Goal: Transaction & Acquisition: Download file/media

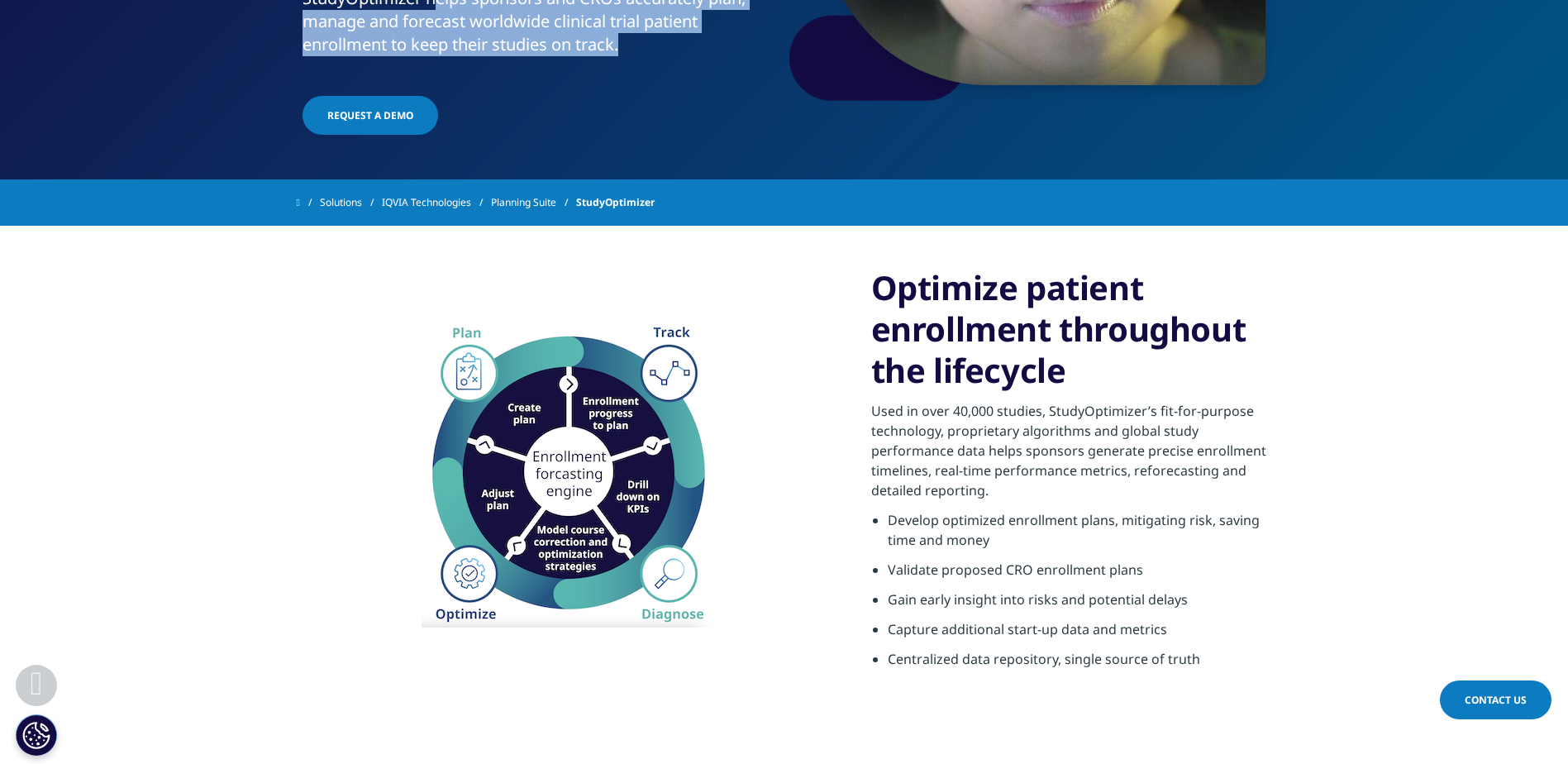
scroll to position [413, 0]
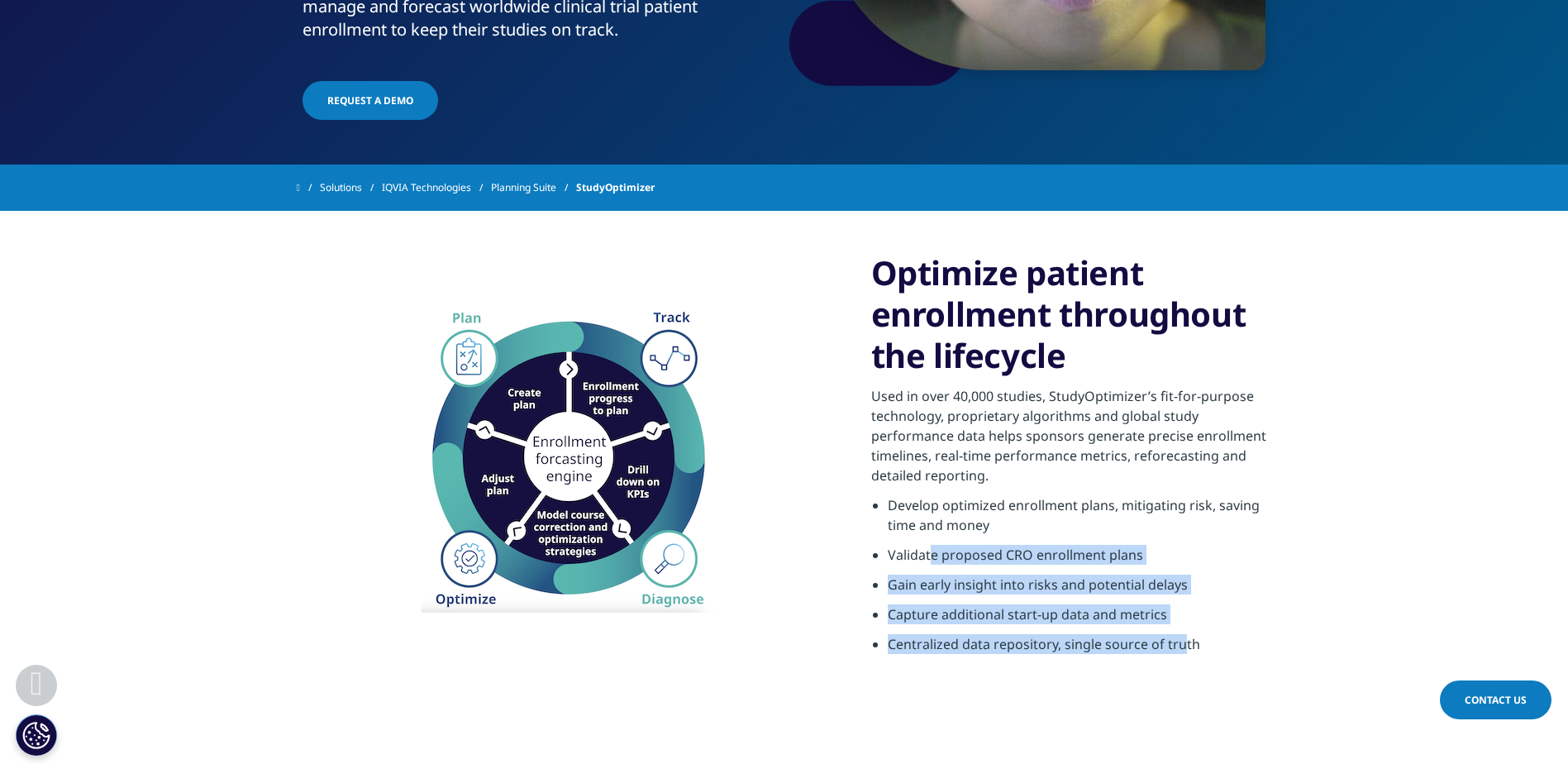
drag, startPoint x: 940, startPoint y: 558, endPoint x: 1179, endPoint y: 661, distance: 260.2
click at [1179, 661] on ul "Develop optimized enrollment plans, mitigating risk, saving time and money Vali…" at bounding box center [1071, 578] width 401 height 168
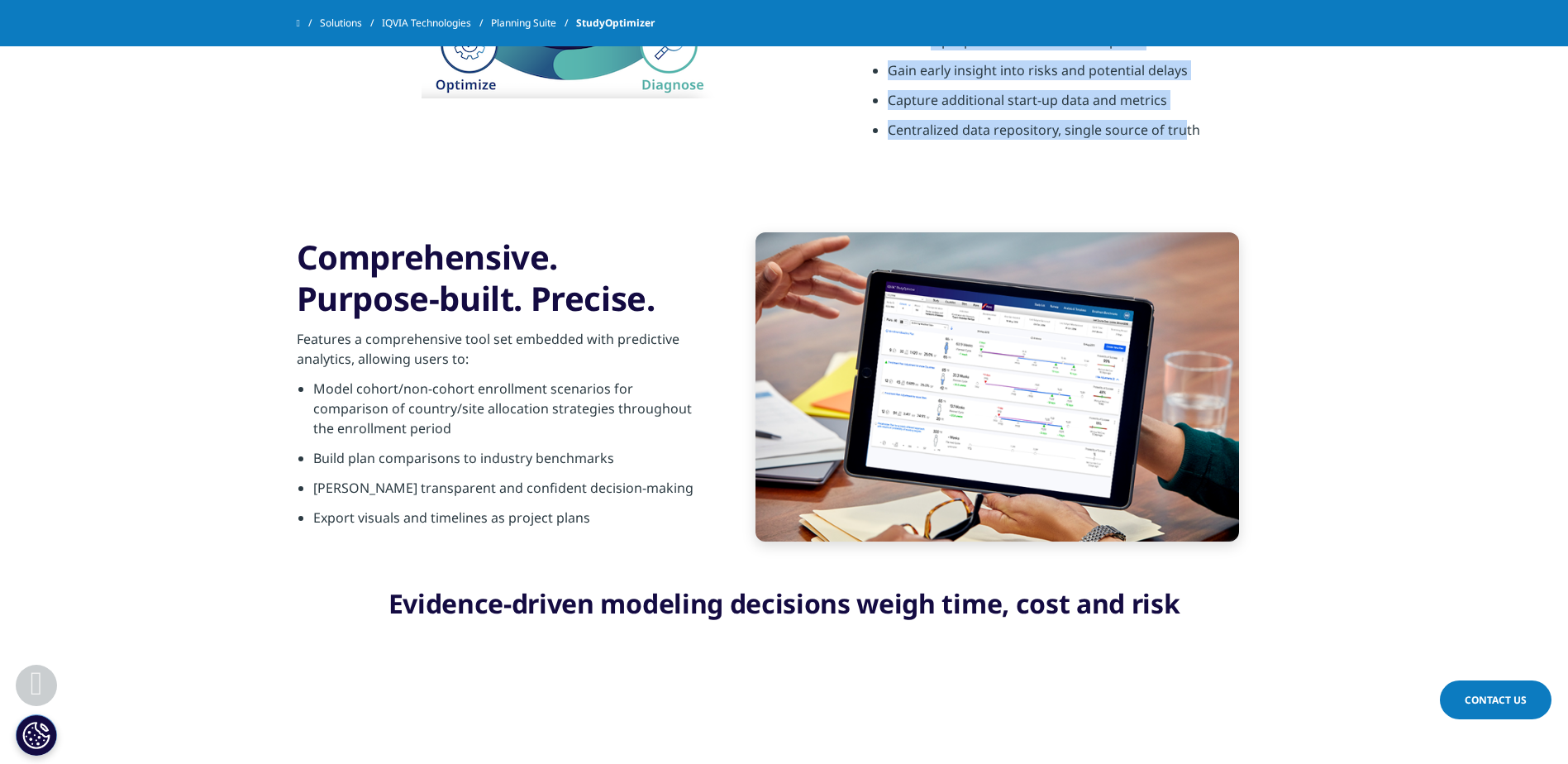
scroll to position [991, 0]
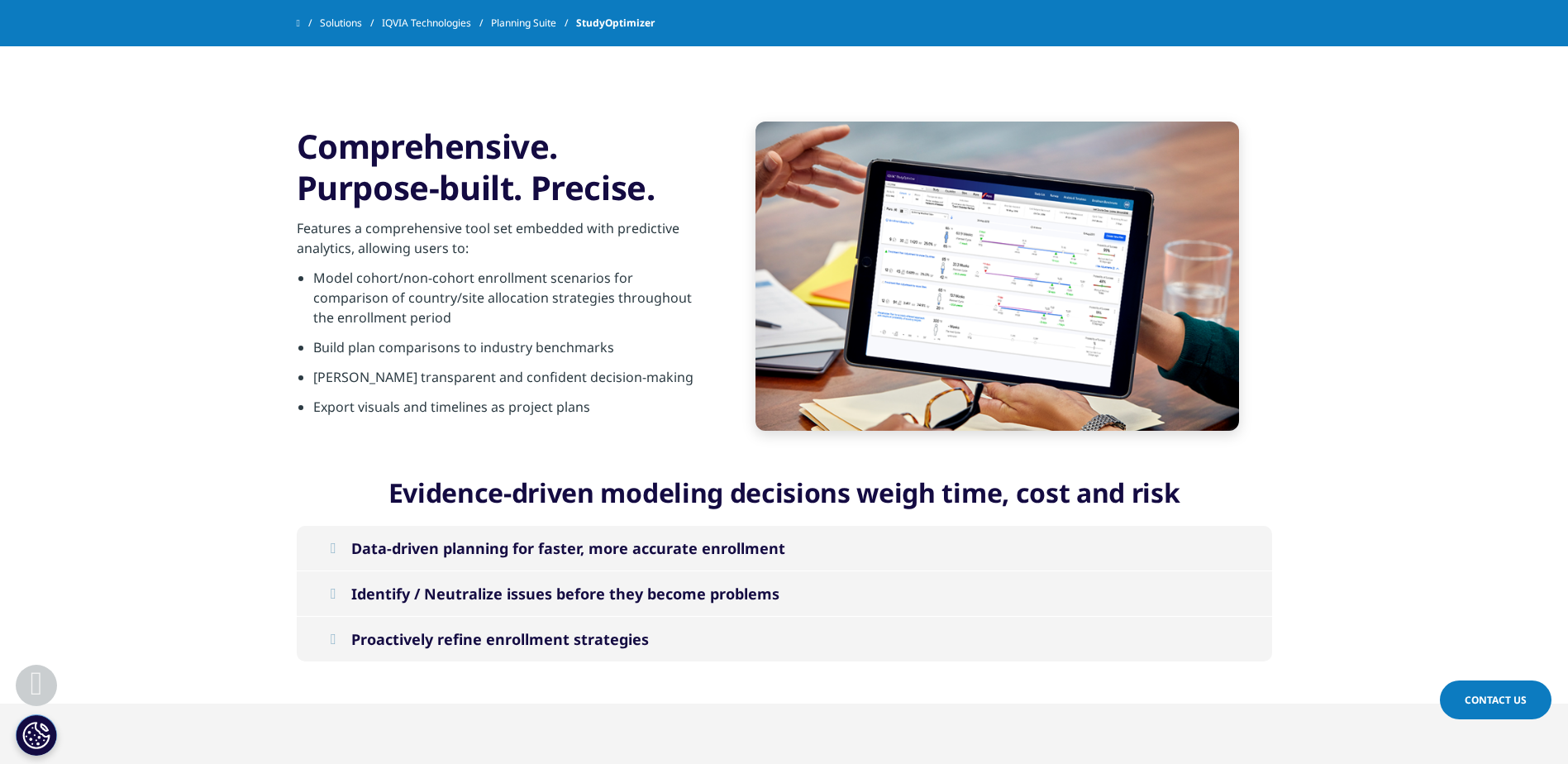
click at [560, 542] on div "Data-driven planning for faster, more accurate enrollment" at bounding box center [568, 548] width 434 height 19
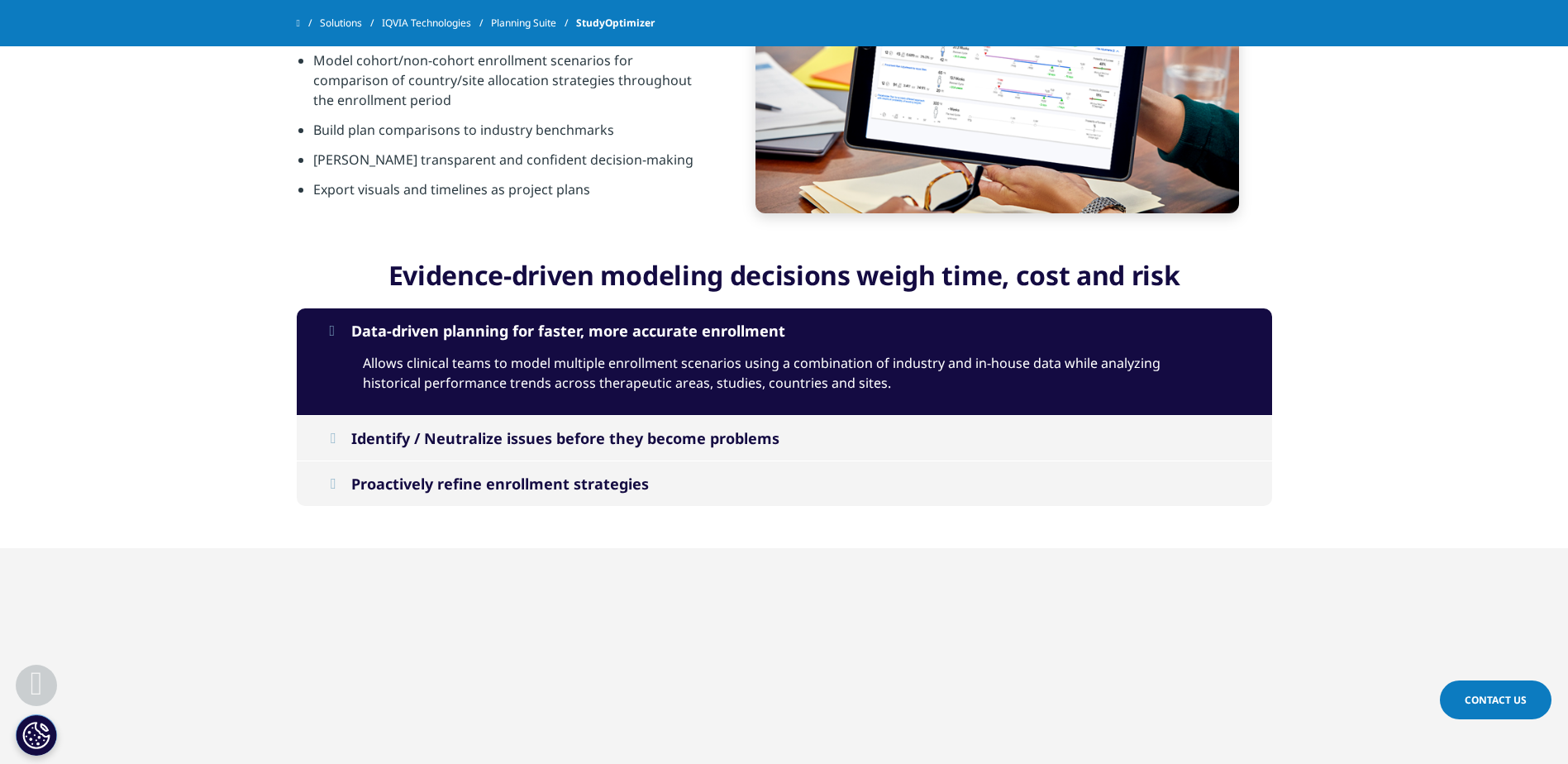
scroll to position [1240, 0]
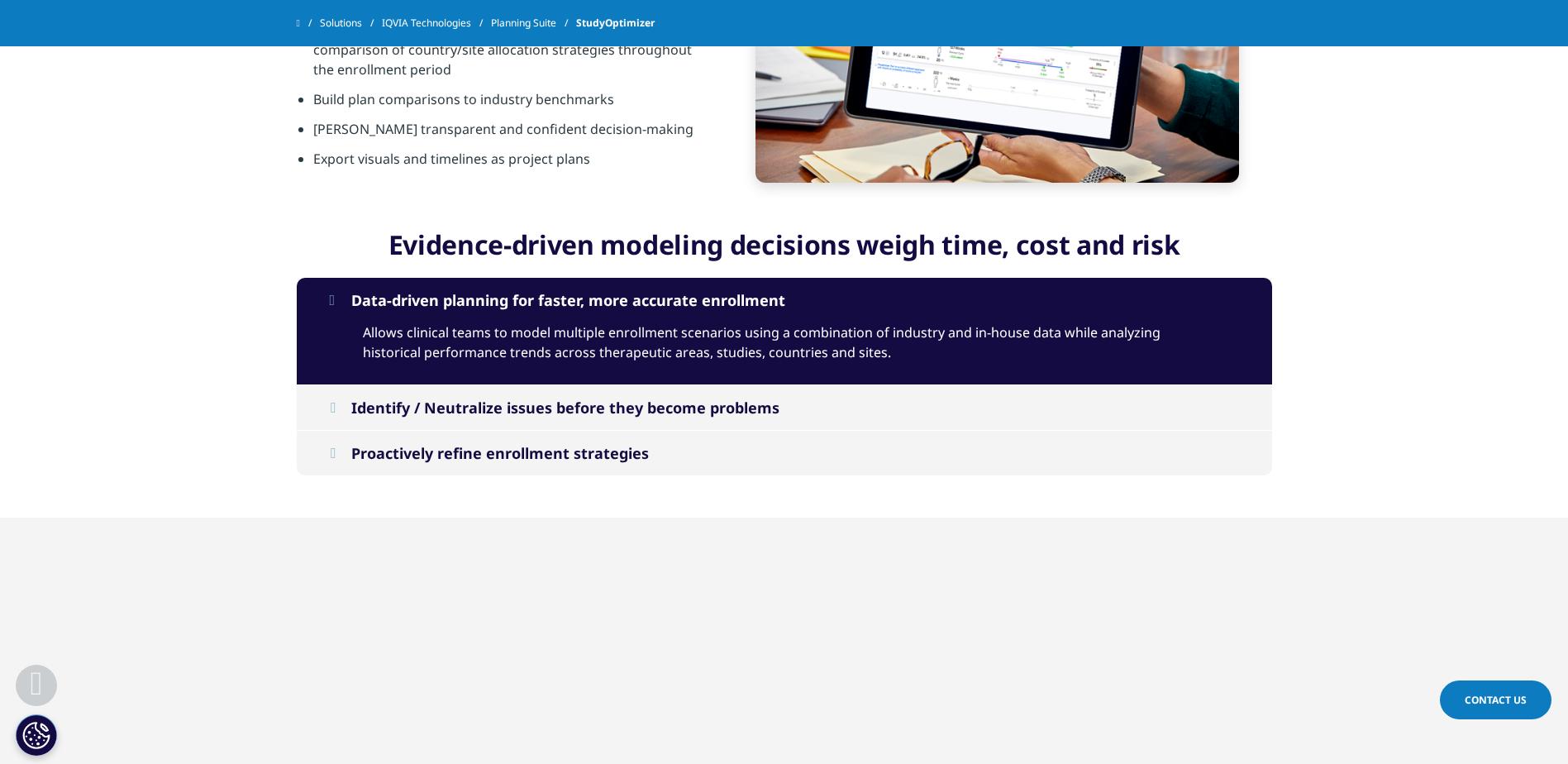
click at [544, 401] on div "Identify / Neutralize issues before they become problems" at bounding box center [565, 407] width 428 height 19
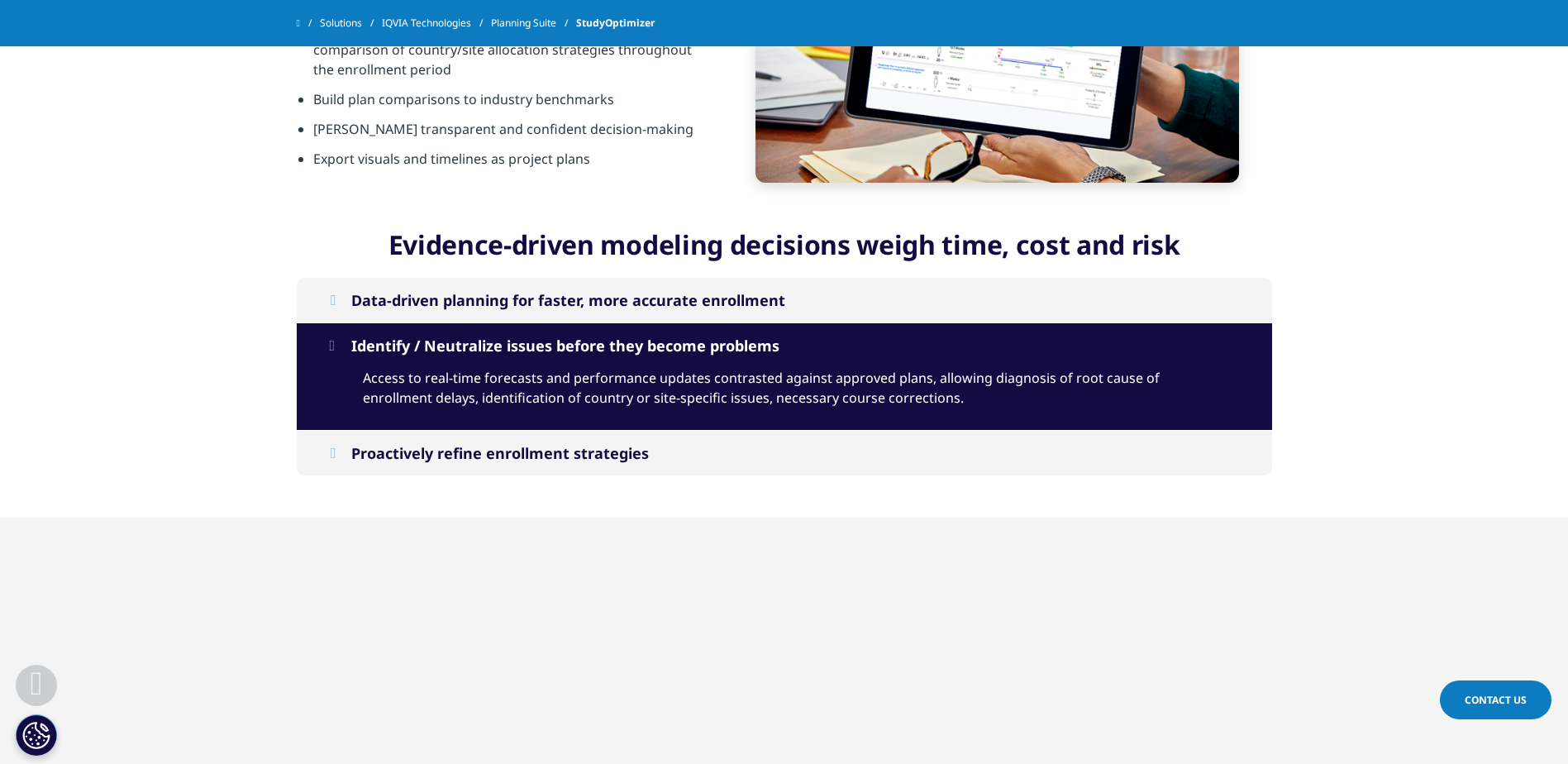
click at [540, 448] on div "Proactively refine enrollment strategies" at bounding box center [500, 453] width 297 height 19
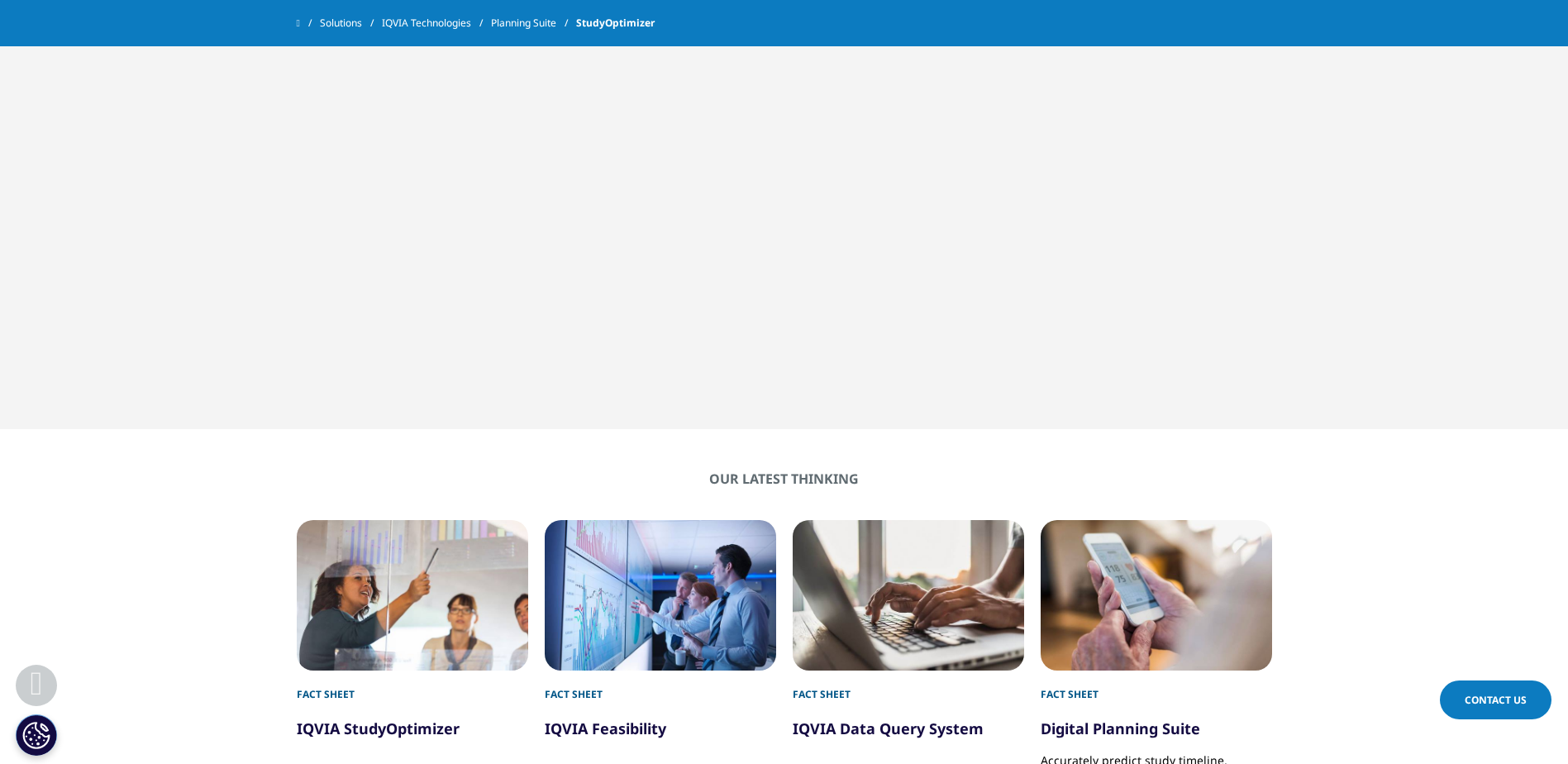
scroll to position [1819, 0]
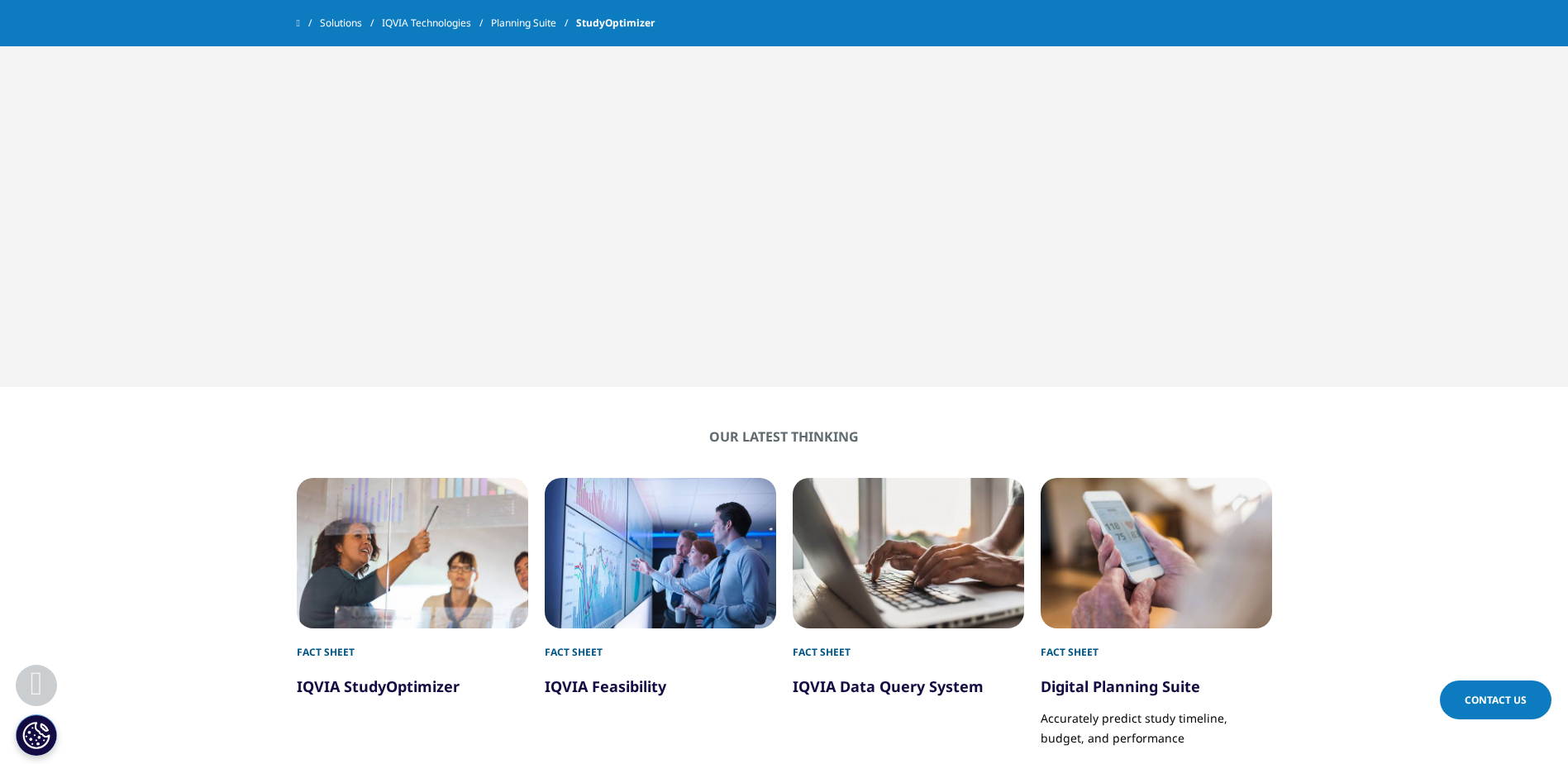
click at [290, 677] on div "Our latest thinking Fact Sheet IQVIA StudyOptimizer Fact Sheet IQVIA Feasibilit…" at bounding box center [784, 642] width 1518 height 428
click at [380, 688] on link "IQVIA StudyOptimizer" at bounding box center [378, 686] width 163 height 19
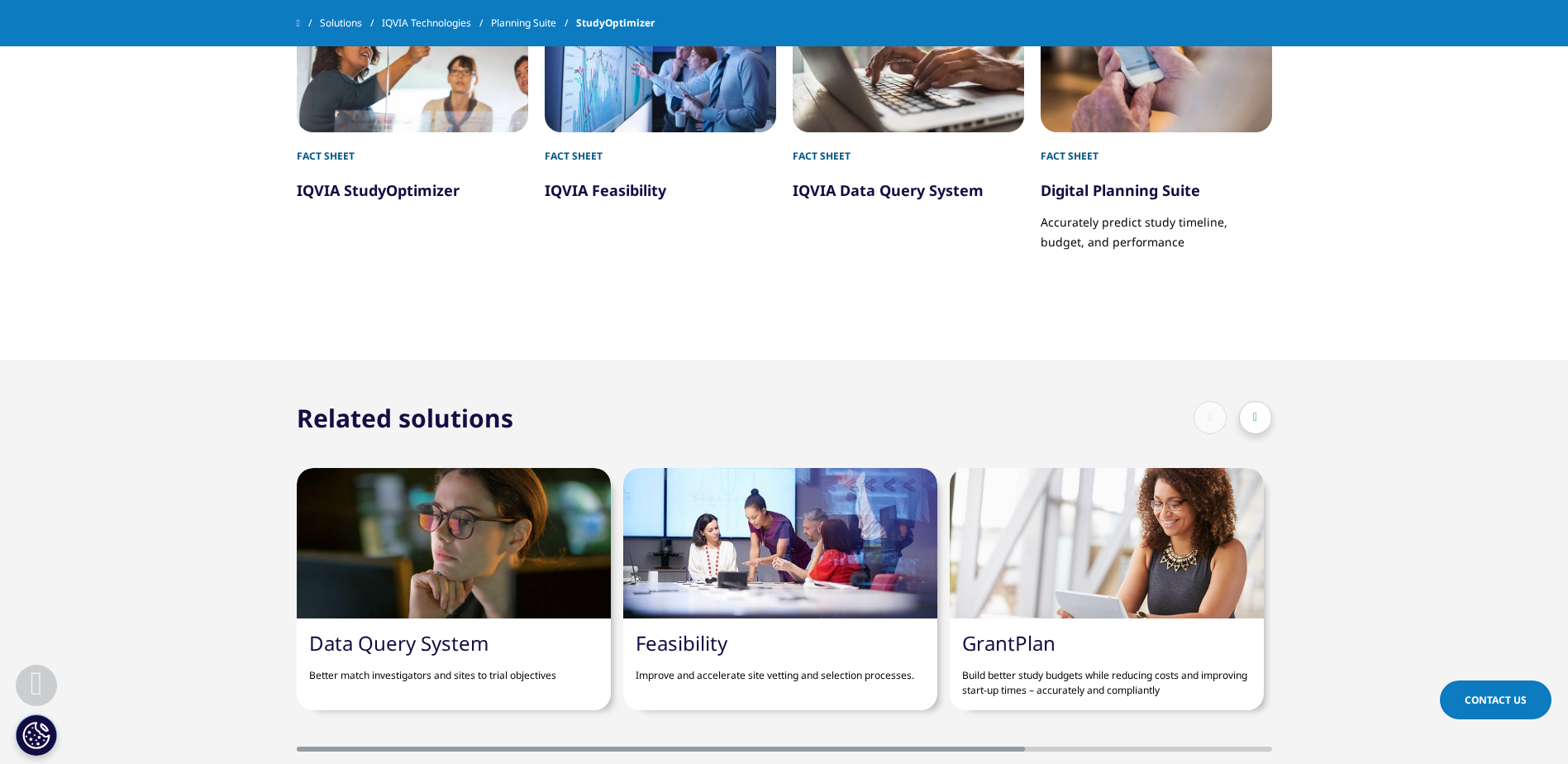
scroll to position [2232, 0]
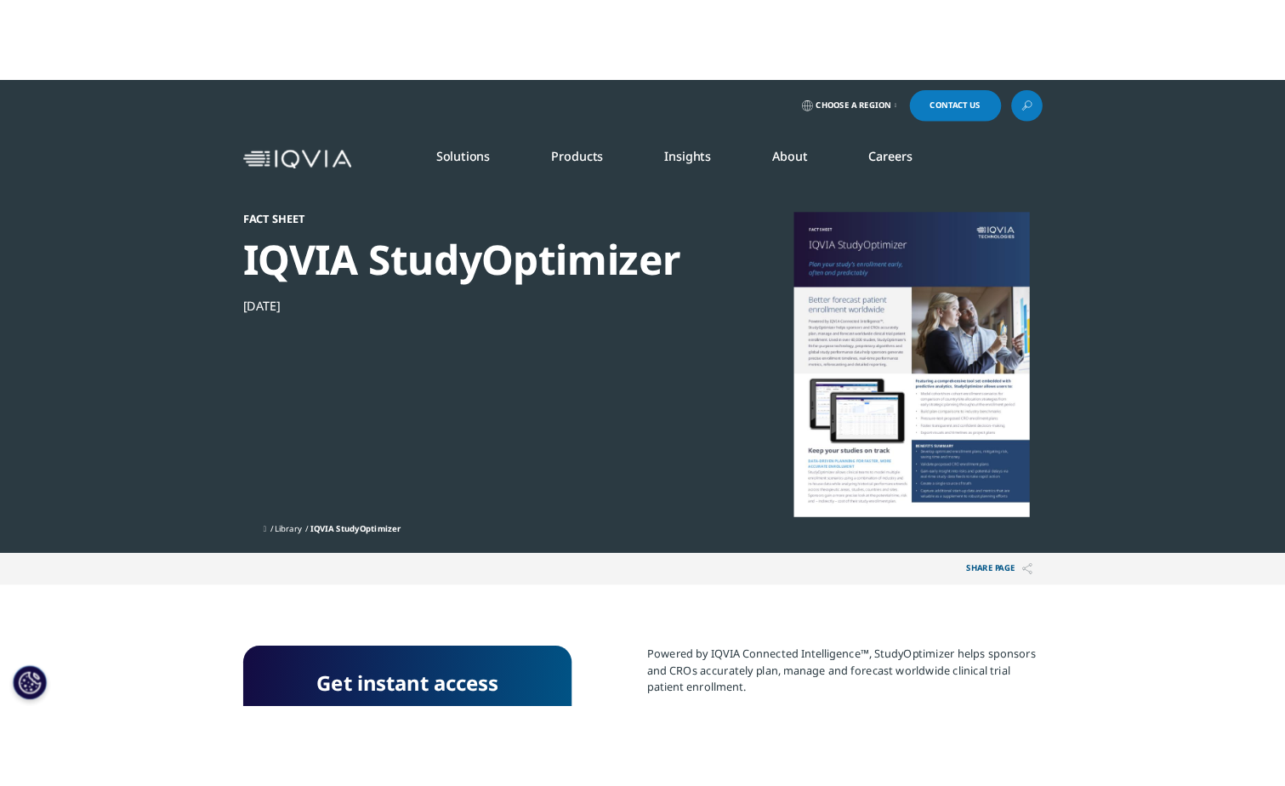
scroll to position [340, 0]
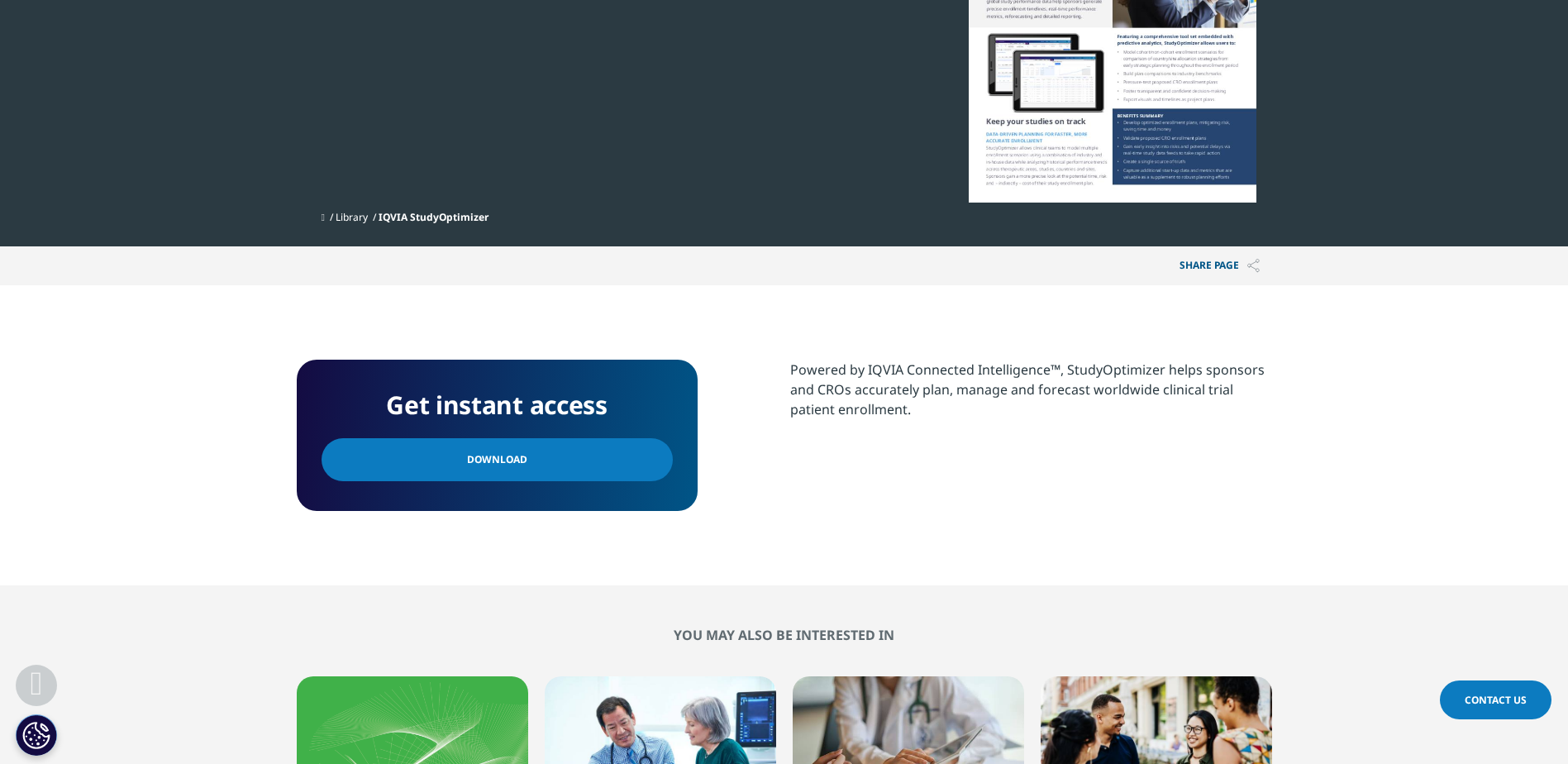
click at [559, 462] on link "Download" at bounding box center [497, 460] width 351 height 43
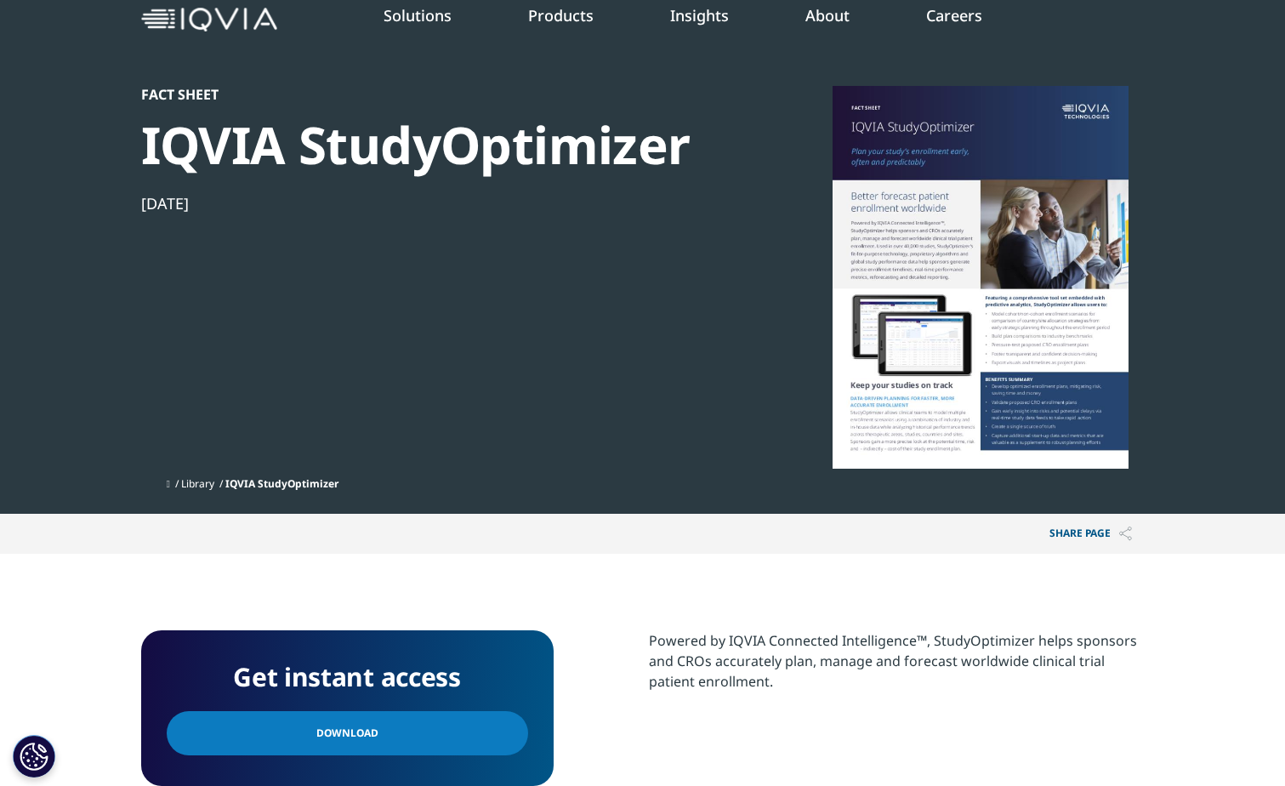
scroll to position [0, 0]
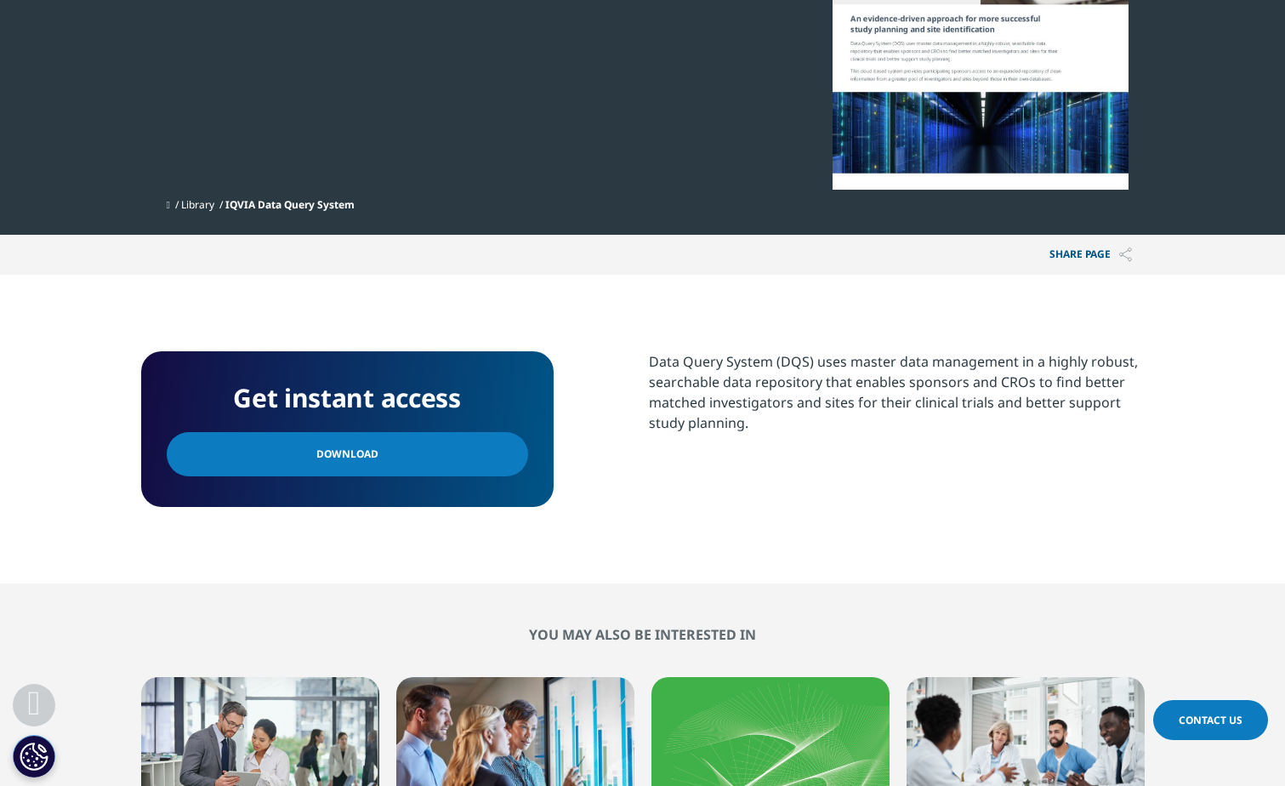
scroll to position [425, 0]
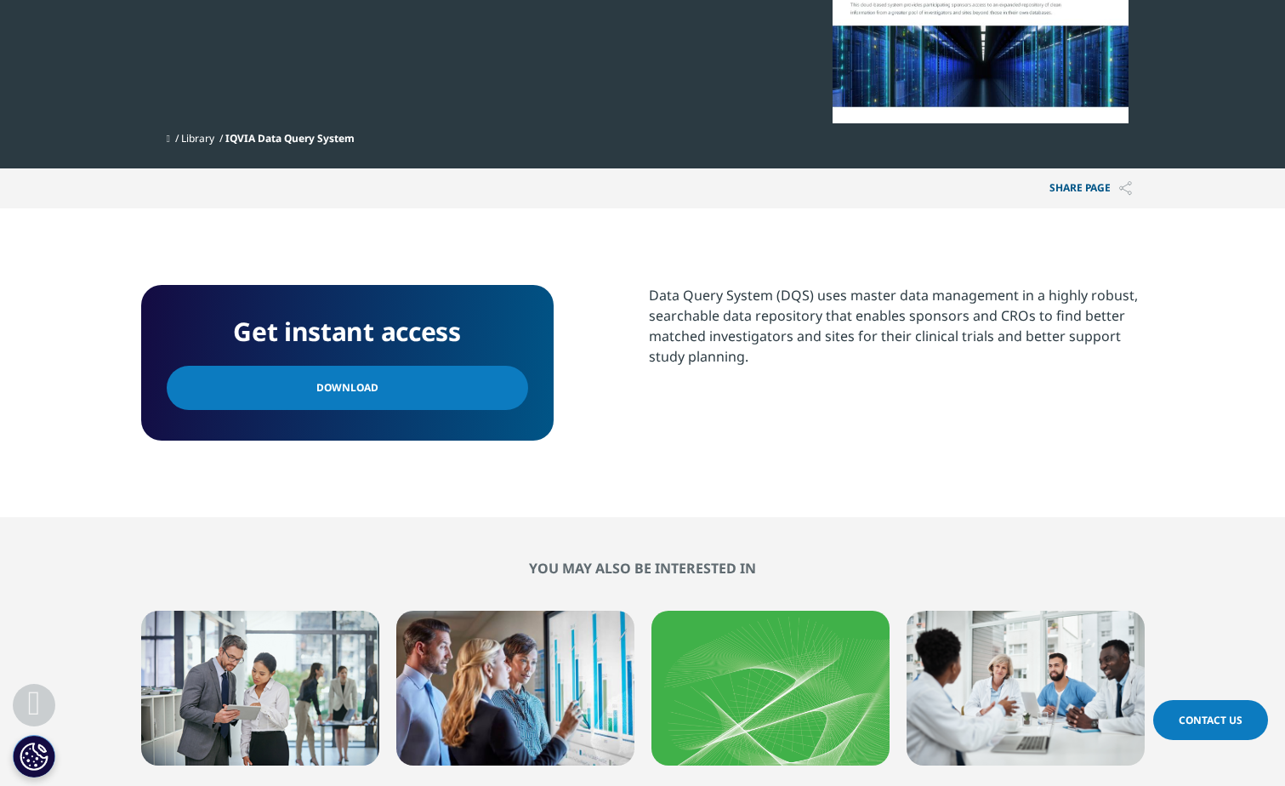
click at [438, 366] on link "Download" at bounding box center [347, 388] width 361 height 44
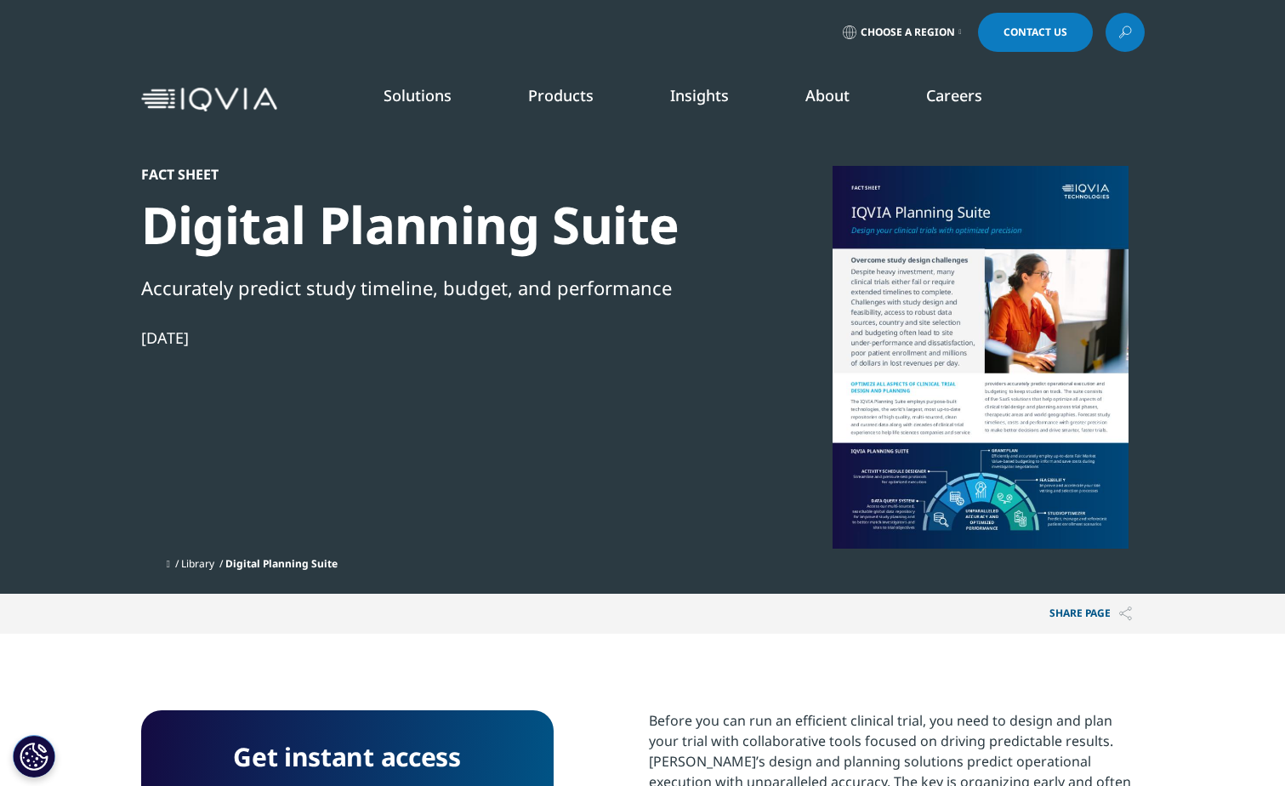
scroll to position [340, 0]
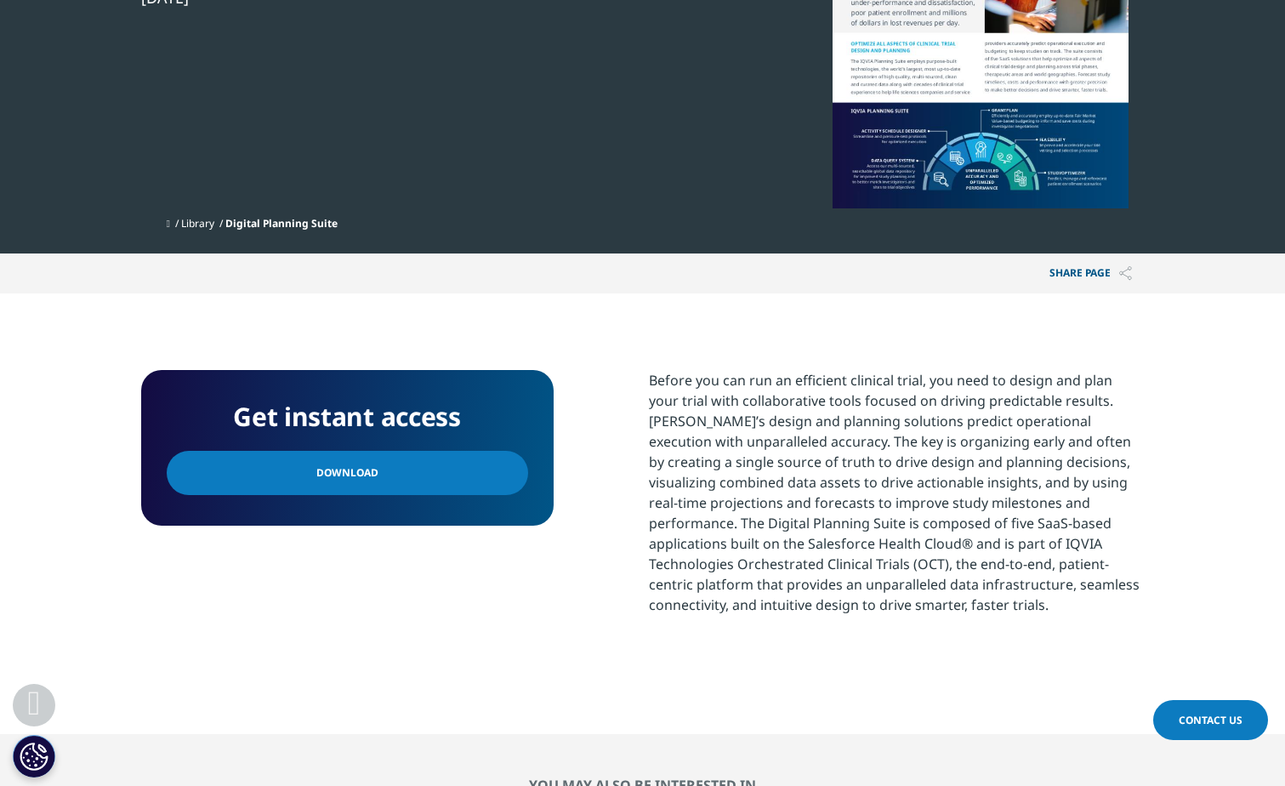
click at [388, 464] on link "Download" at bounding box center [347, 473] width 361 height 44
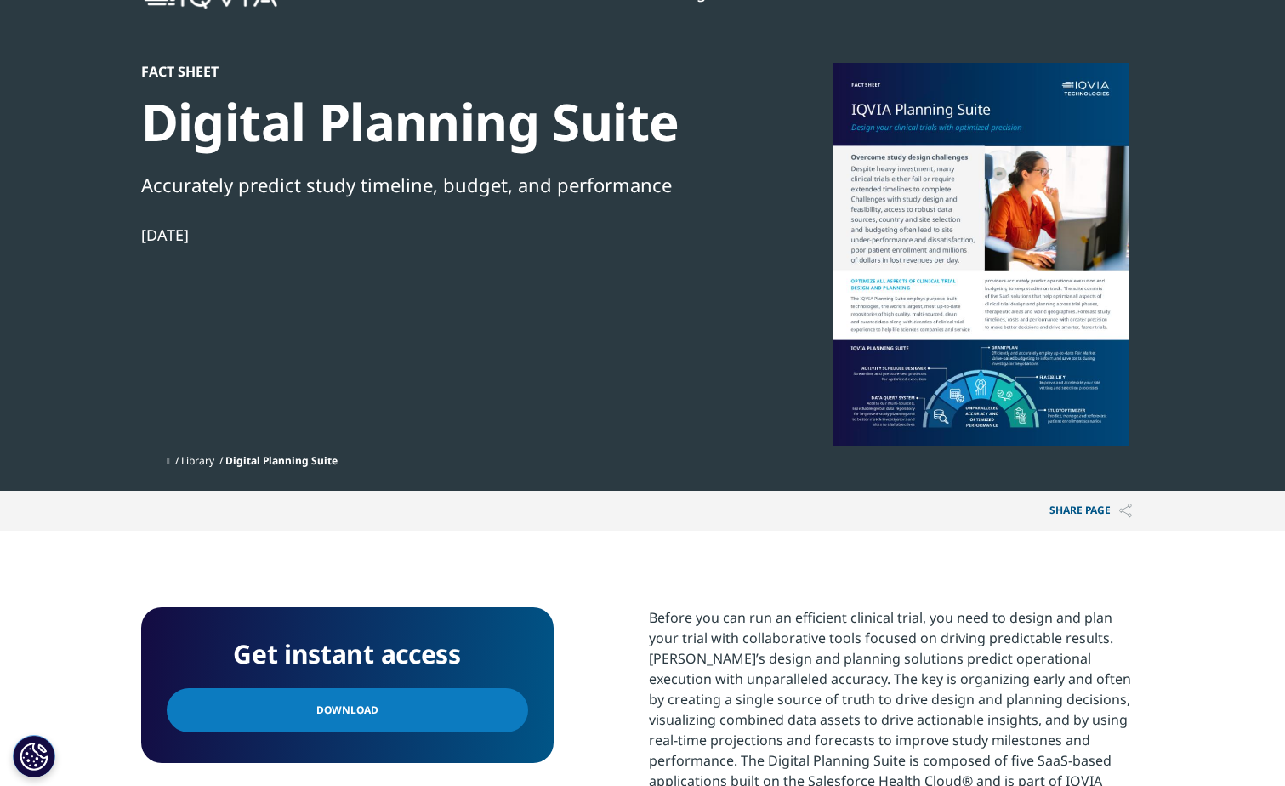
scroll to position [0, 0]
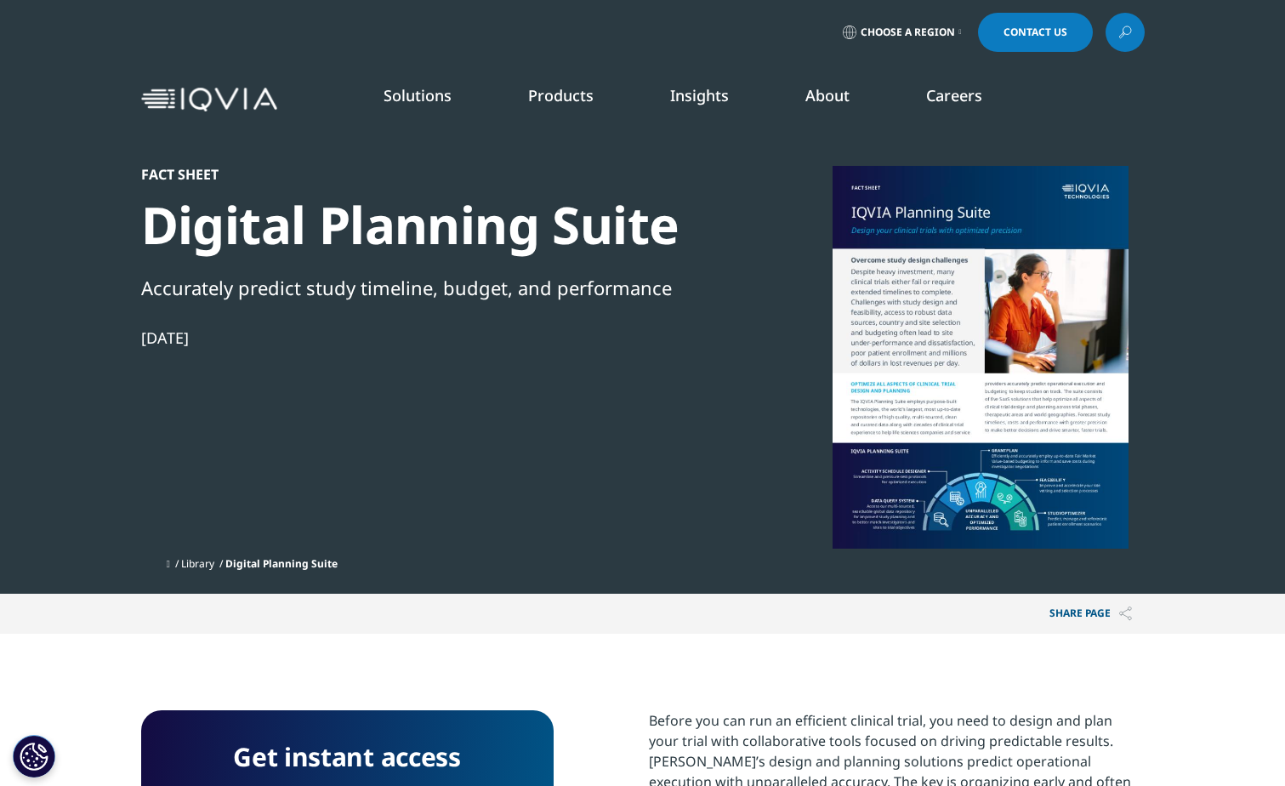
click at [200, 558] on link "Library" at bounding box center [197, 563] width 33 height 14
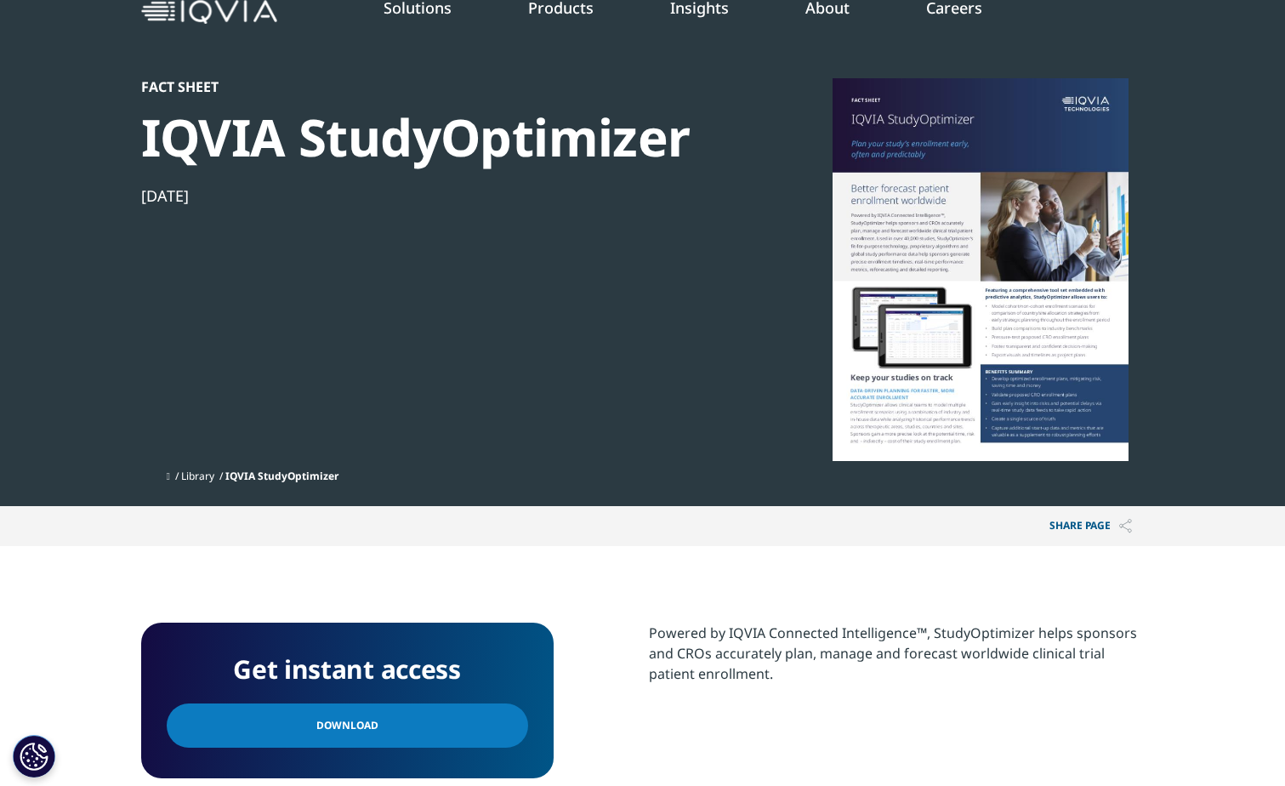
scroll to position [255, 0]
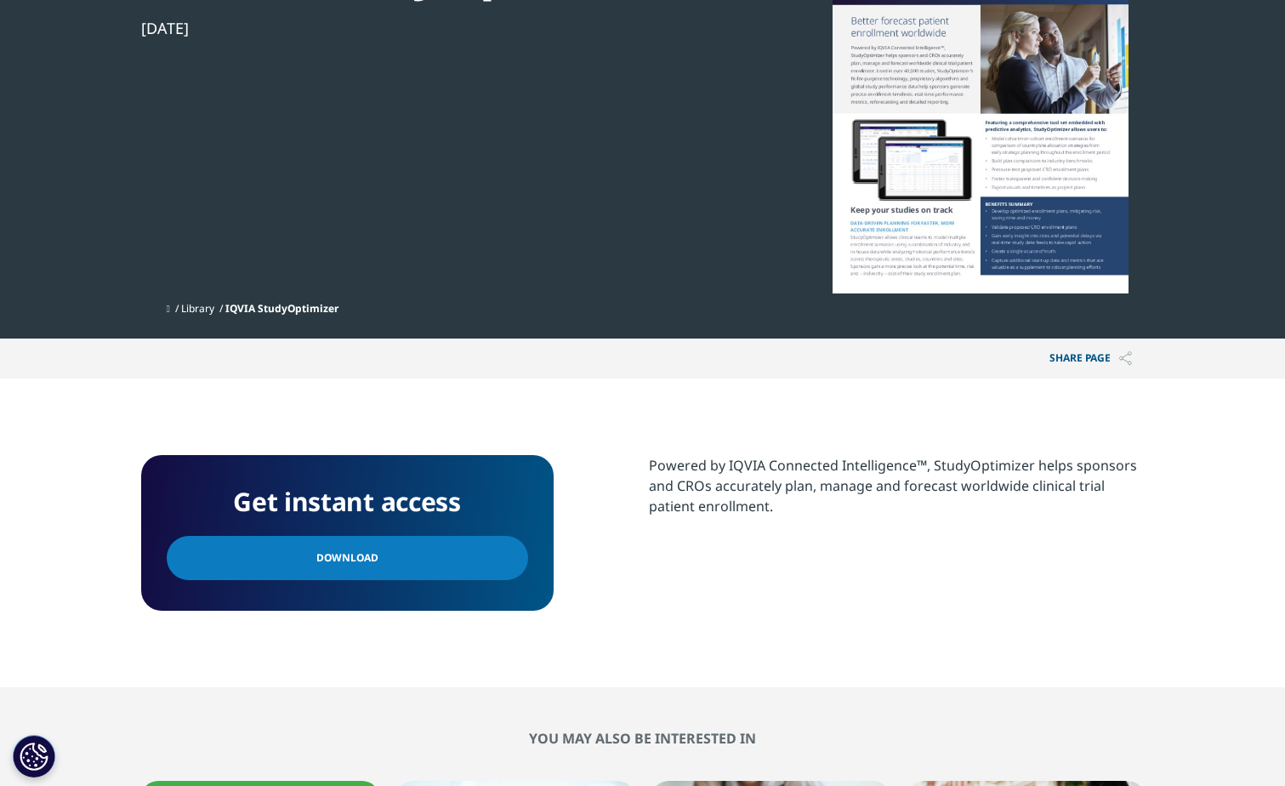
click at [461, 562] on link "Download" at bounding box center [347, 558] width 361 height 44
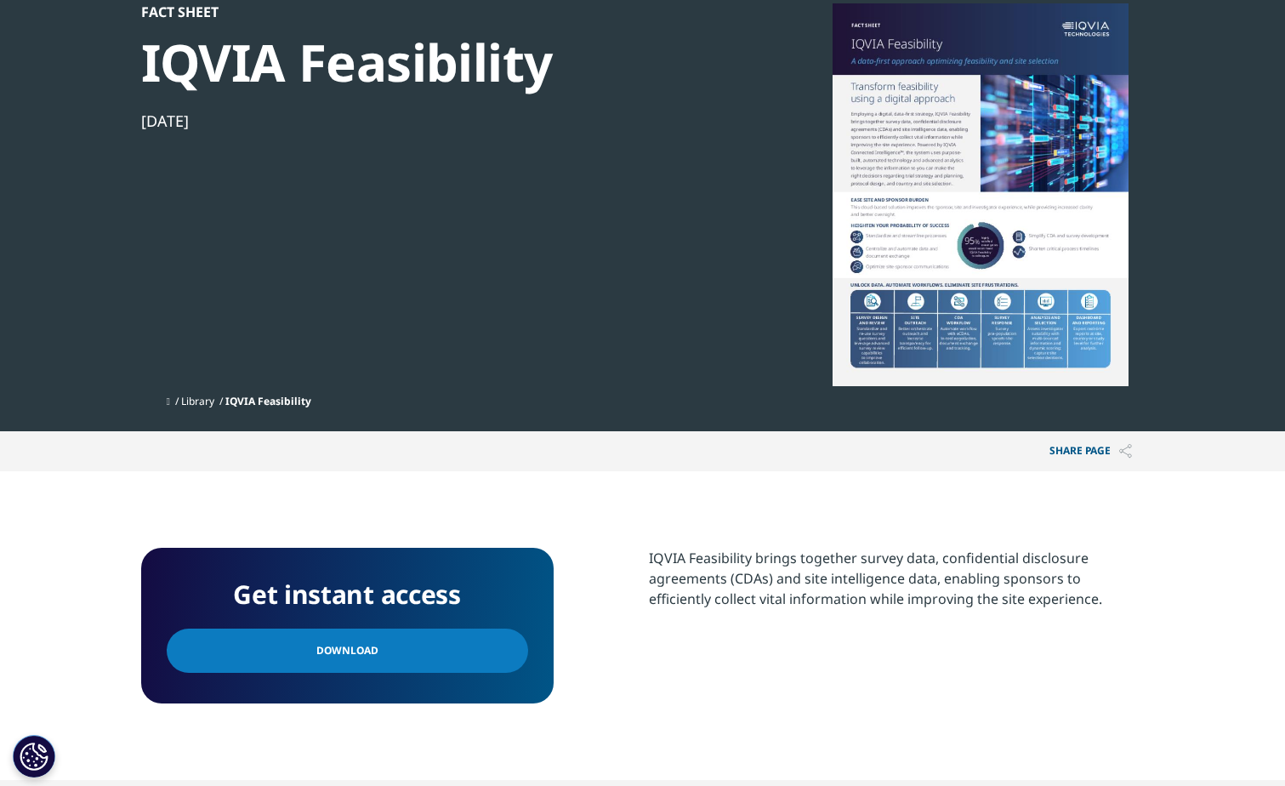
scroll to position [170, 0]
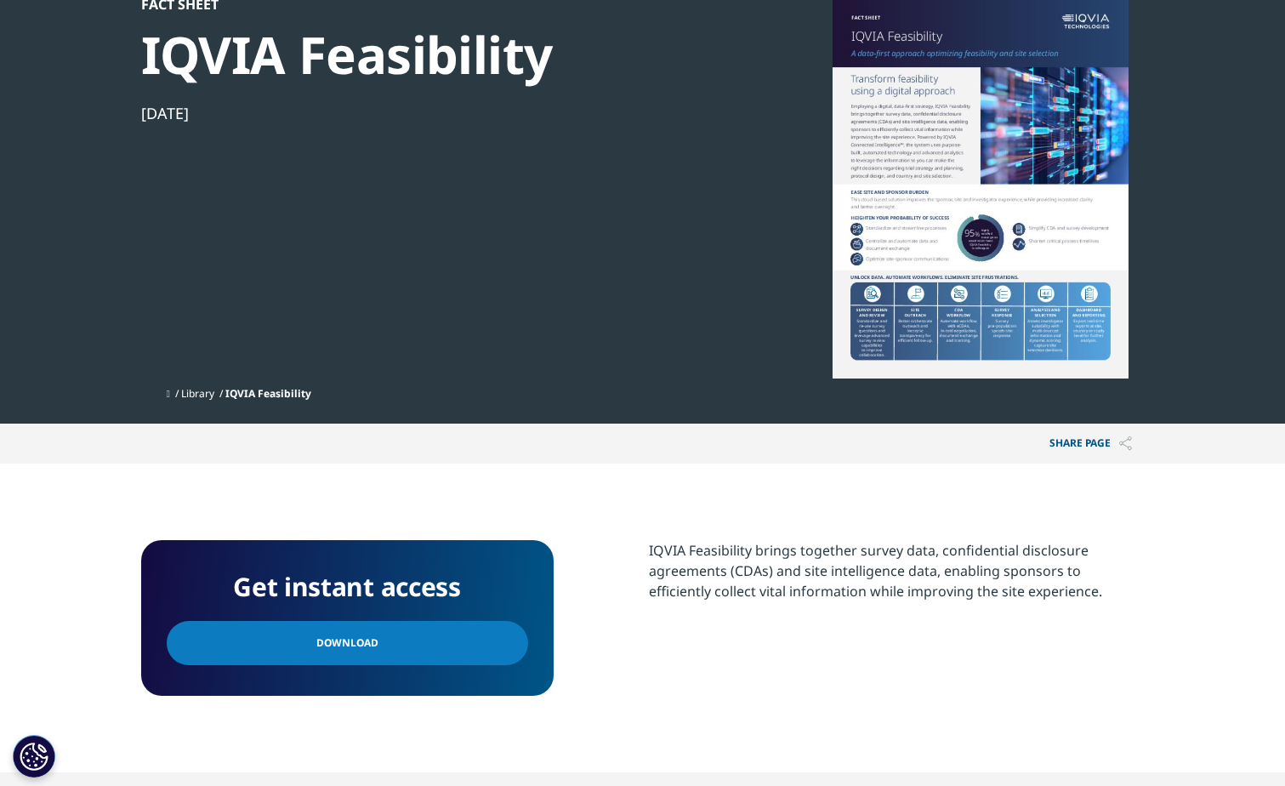
click at [389, 634] on link "Download" at bounding box center [347, 643] width 361 height 44
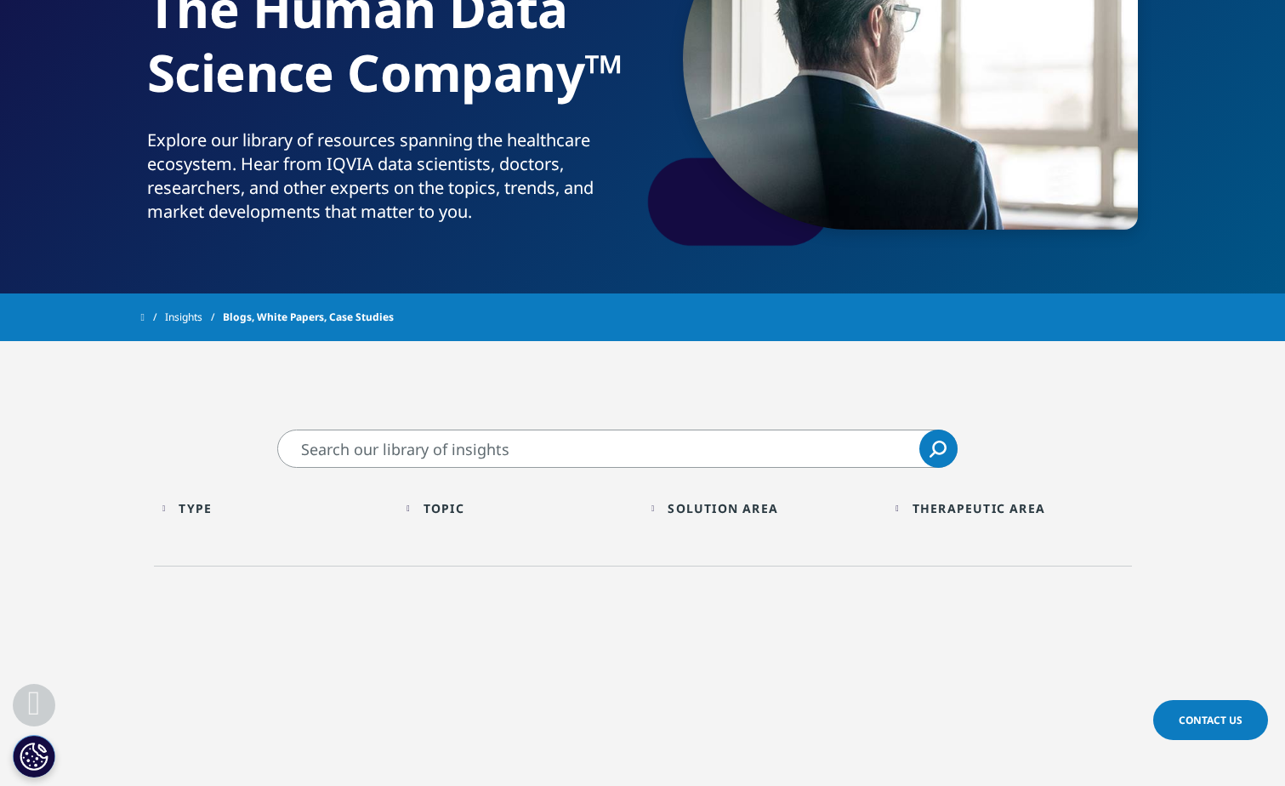
scroll to position [217, 0]
